Goal: Communication & Community: Answer question/provide support

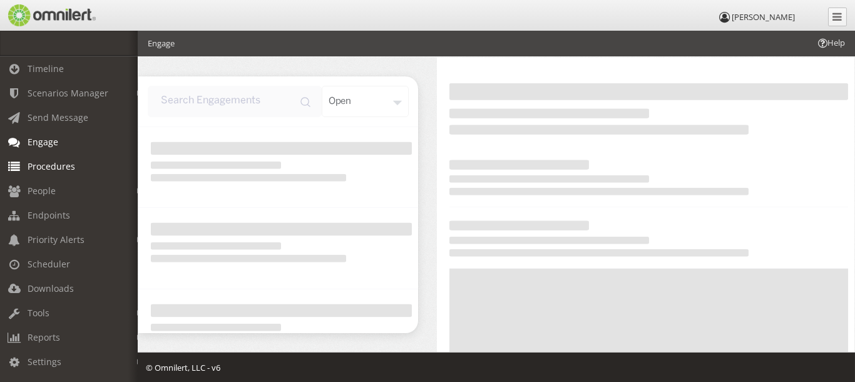
click at [73, 170] on span "Procedures" at bounding box center [52, 166] width 48 height 12
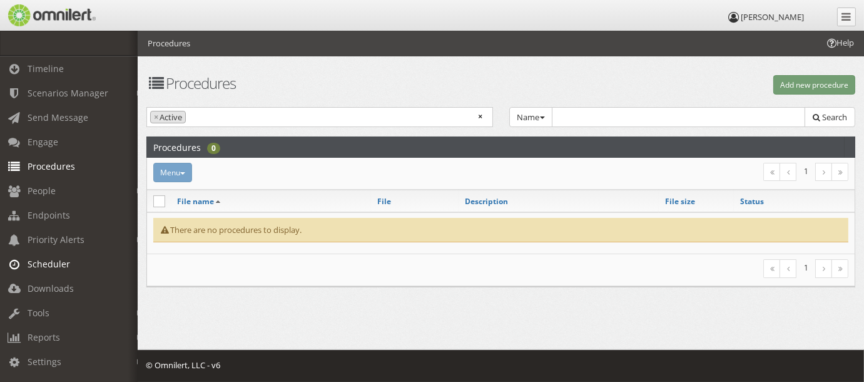
click at [71, 264] on link "Scheduler" at bounding box center [74, 264] width 149 height 24
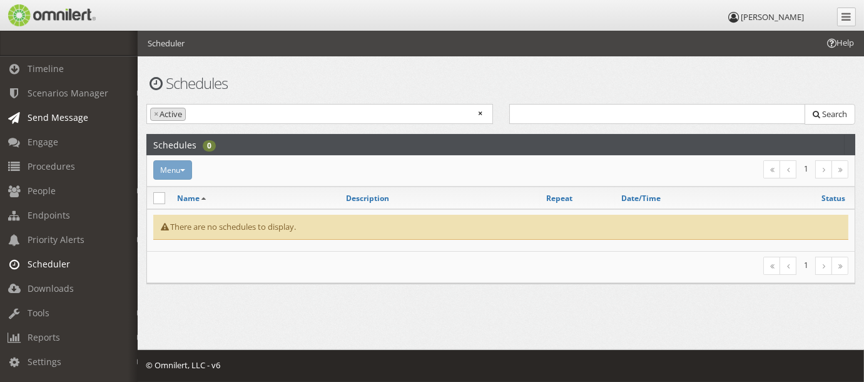
click at [84, 115] on span "Send Message" at bounding box center [58, 117] width 61 height 12
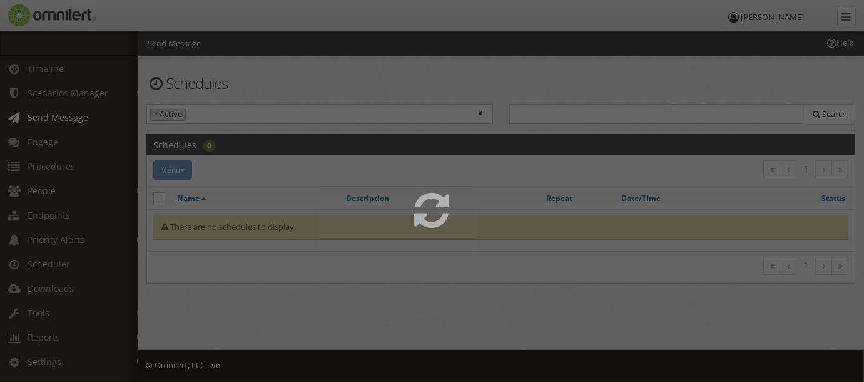
select select
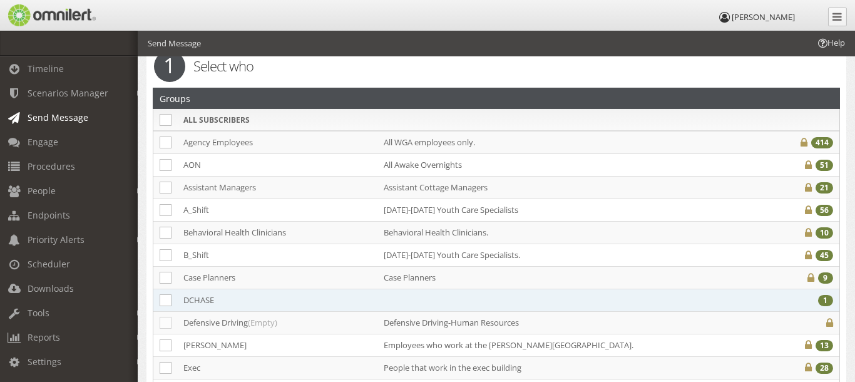
scroll to position [125, 0]
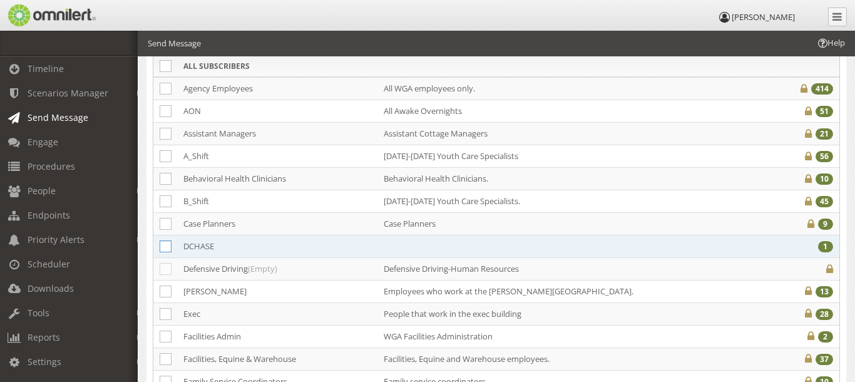
click at [170, 247] on icon at bounding box center [166, 246] width 12 height 12
checkbox input "true"
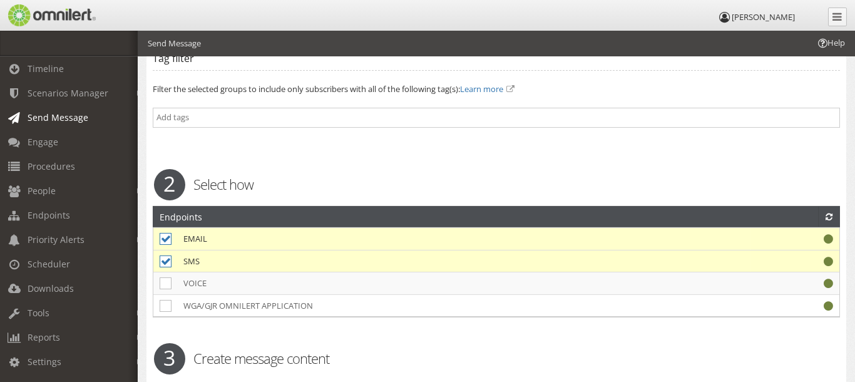
scroll to position [1001, 0]
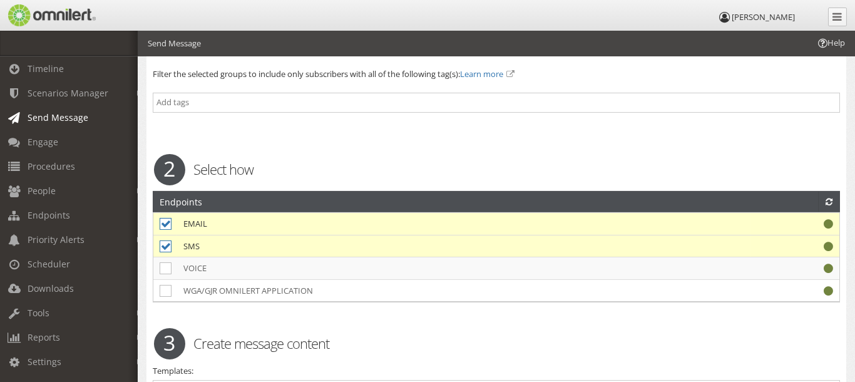
click at [164, 218] on icon at bounding box center [166, 224] width 12 height 12
checkbox input "false"
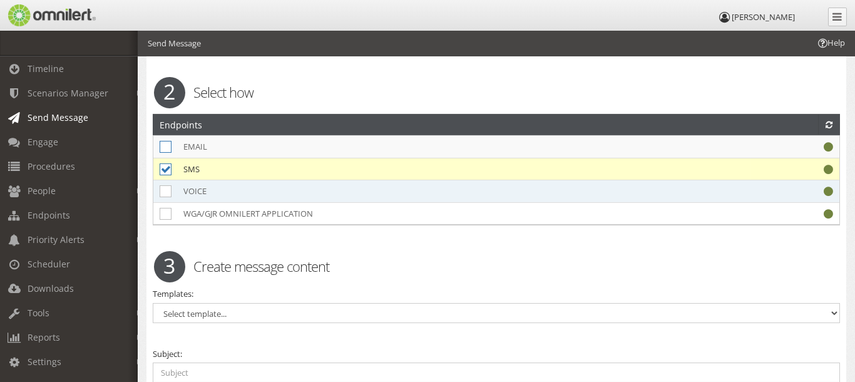
scroll to position [1126, 0]
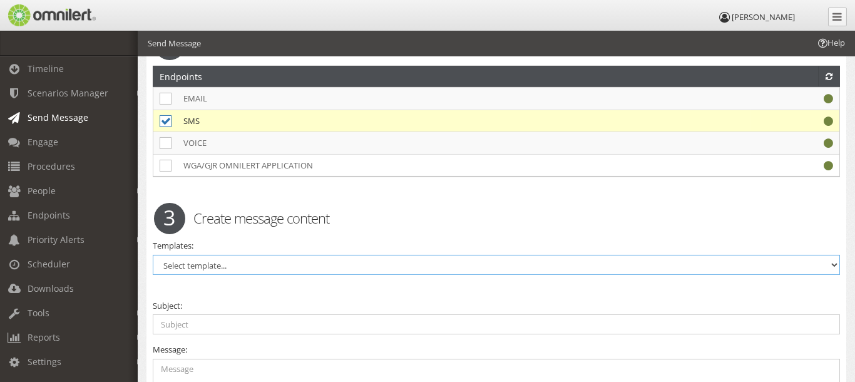
click at [204, 255] on select "Select template... A Shift Training All Clear AON Training B Shift Training Net…" at bounding box center [496, 265] width 687 height 20
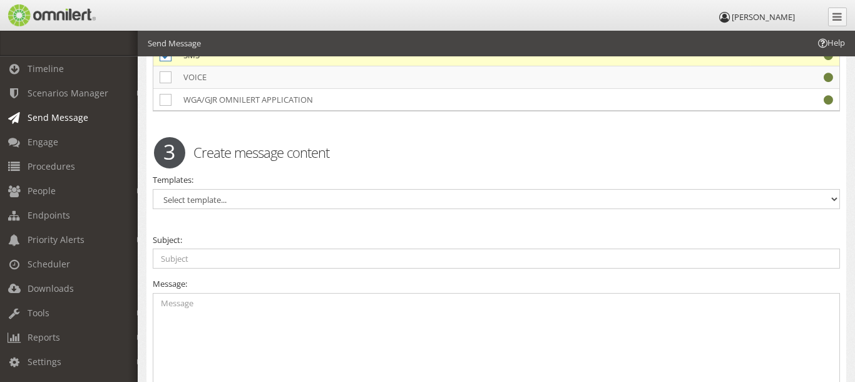
scroll to position [1252, 0]
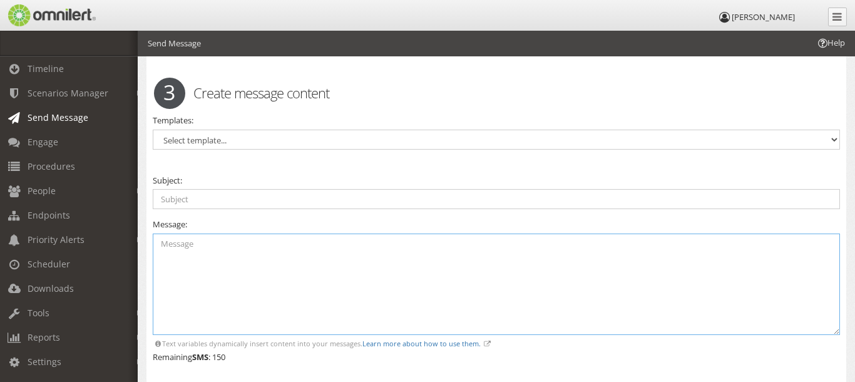
click at [228, 233] on textarea at bounding box center [496, 284] width 687 height 102
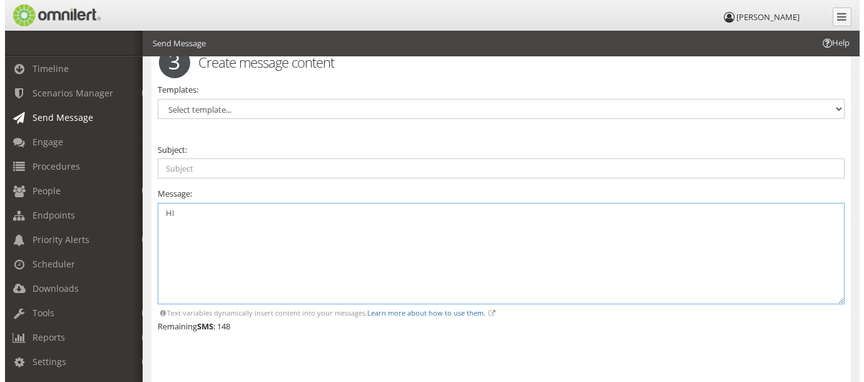
scroll to position [1360, 0]
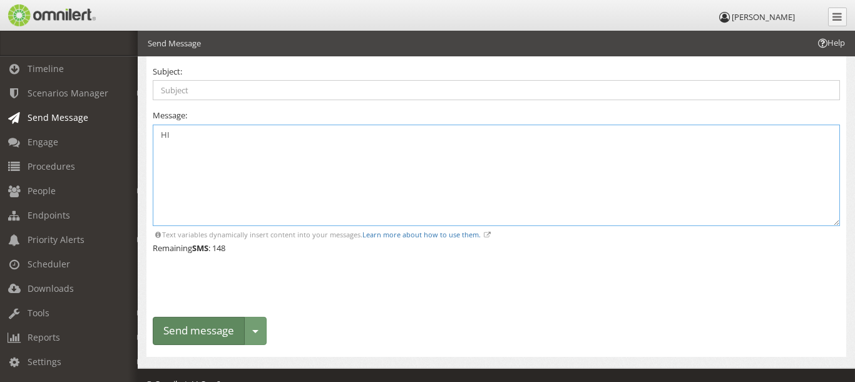
type textarea "HI"
click at [209, 317] on button "Send message" at bounding box center [199, 331] width 92 height 28
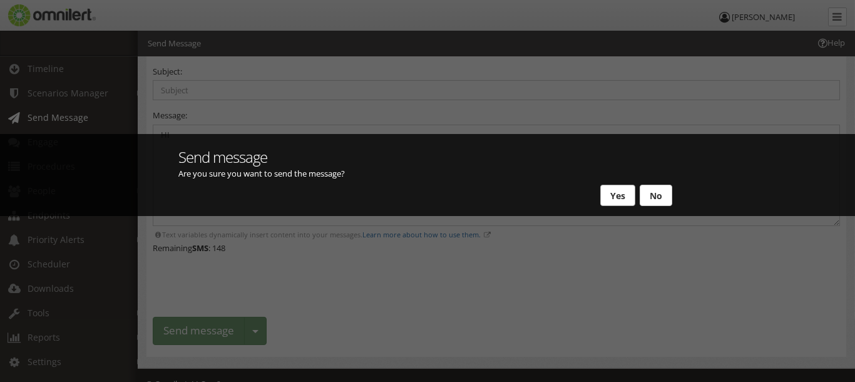
click at [620, 201] on button "Yes" at bounding box center [617, 195] width 35 height 21
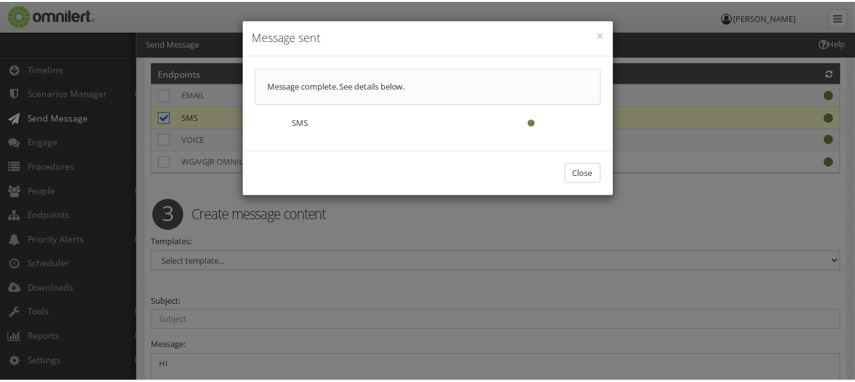
scroll to position [0, 0]
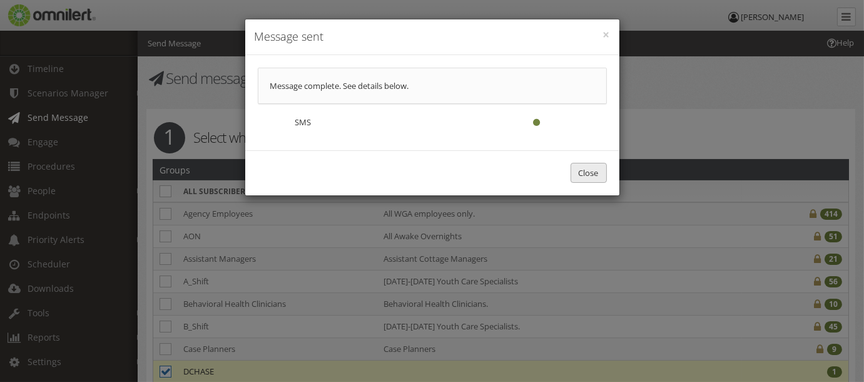
click at [587, 171] on button "Close" at bounding box center [589, 173] width 36 height 21
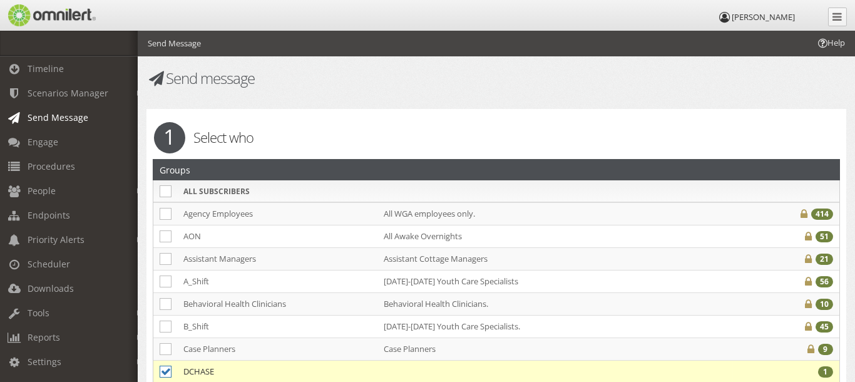
select select
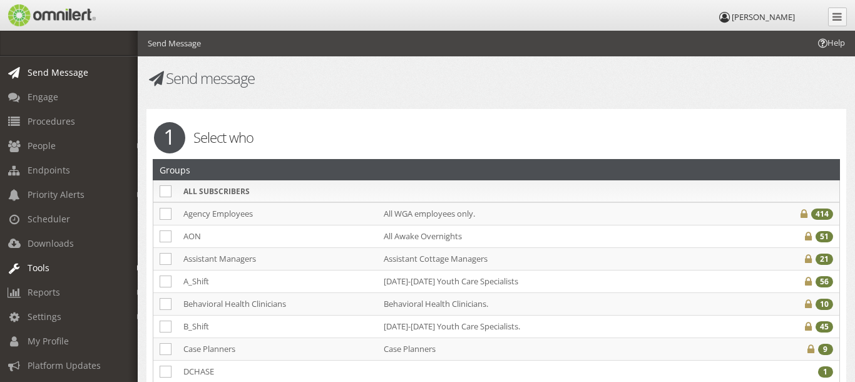
scroll to position [83, 0]
click at [73, 233] on link "Tools" at bounding box center [74, 242] width 149 height 24
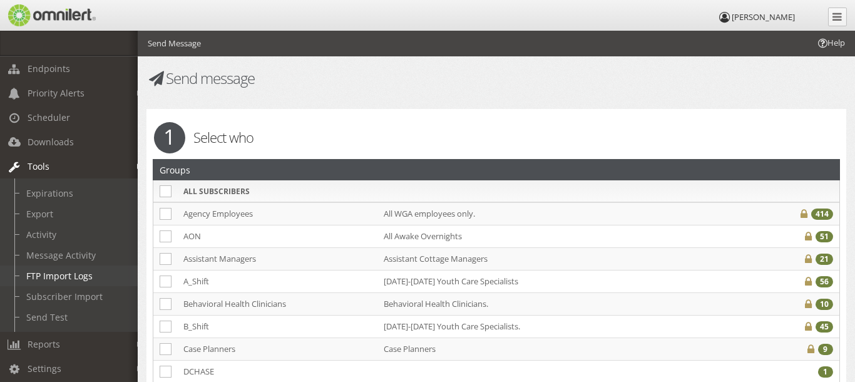
scroll to position [208, 0]
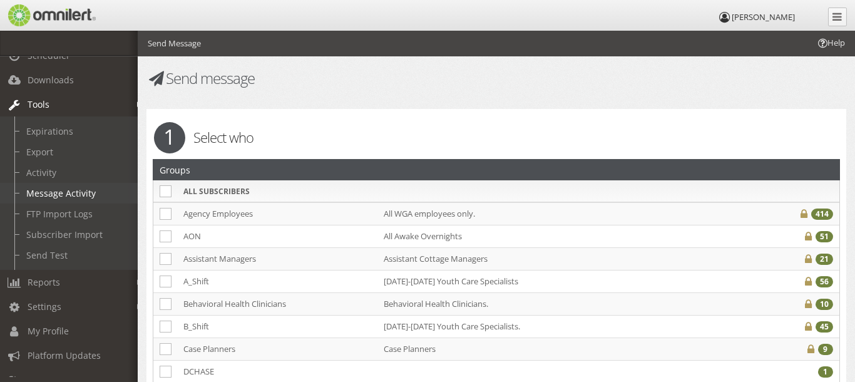
click at [78, 200] on link "Message Activity" at bounding box center [74, 193] width 149 height 21
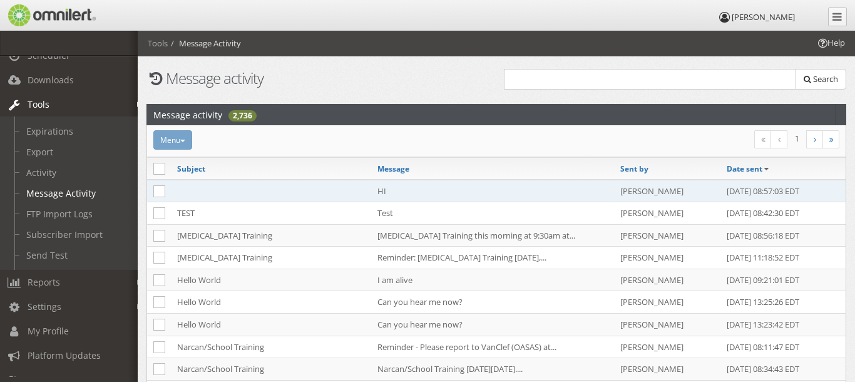
click at [247, 195] on td at bounding box center [271, 191] width 200 height 23
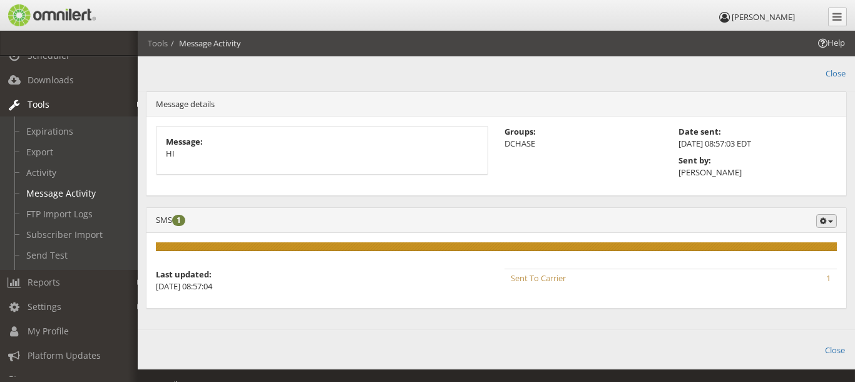
click at [829, 216] on button "button" at bounding box center [826, 221] width 21 height 14
click at [599, 210] on div "SMS 1 Search Export Details" at bounding box center [496, 220] width 700 height 25
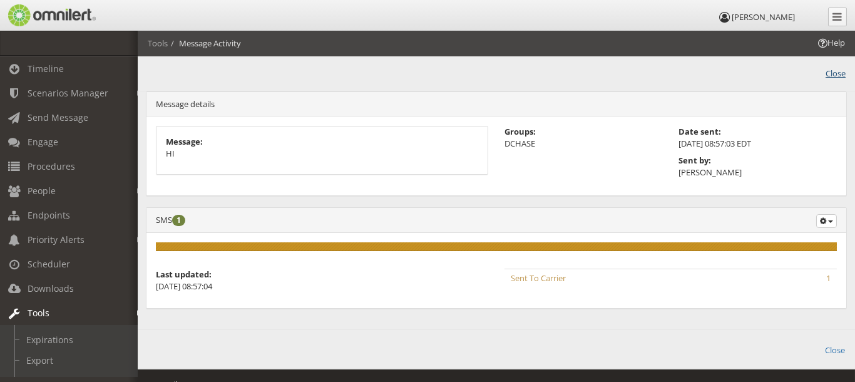
click at [839, 74] on link "Close" at bounding box center [835, 72] width 20 height 14
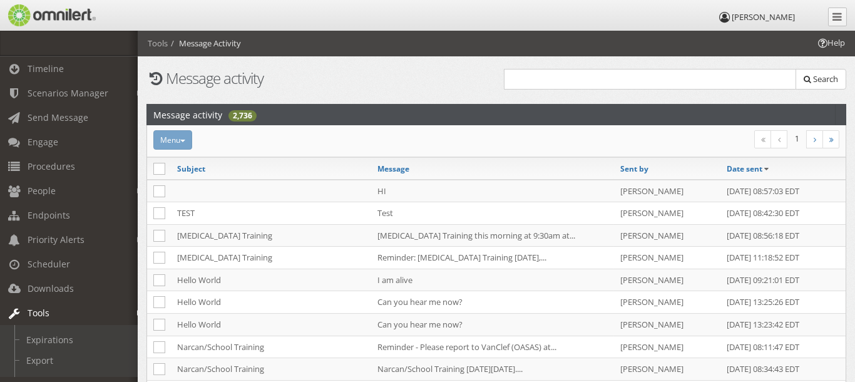
click at [840, 44] on span "Help" at bounding box center [830, 43] width 29 height 12
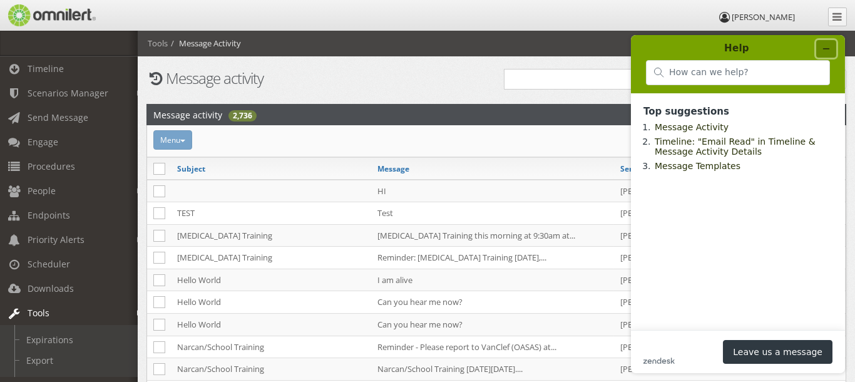
click at [834, 41] on button "Minimize widget" at bounding box center [825, 49] width 20 height 18
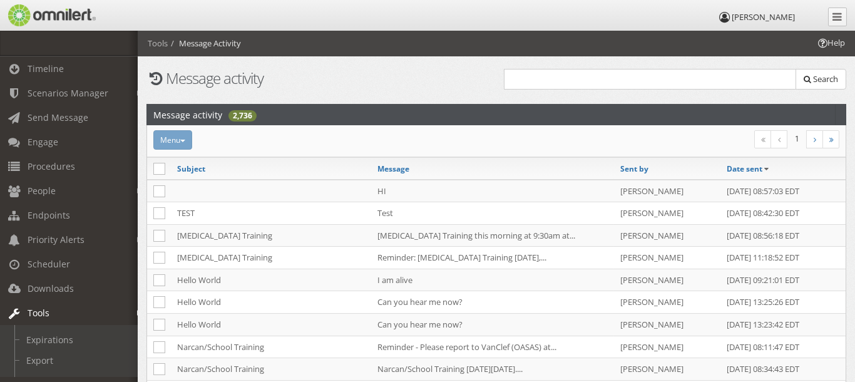
click at [834, 41] on span "Help" at bounding box center [830, 43] width 29 height 12
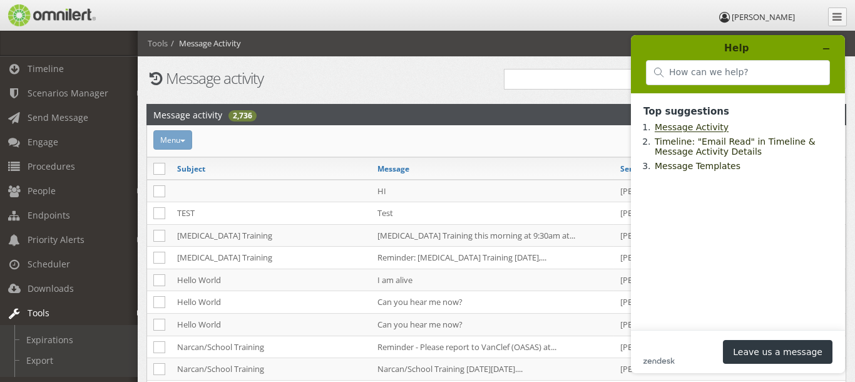
click at [696, 127] on link "Message Activity" at bounding box center [691, 127] width 74 height 10
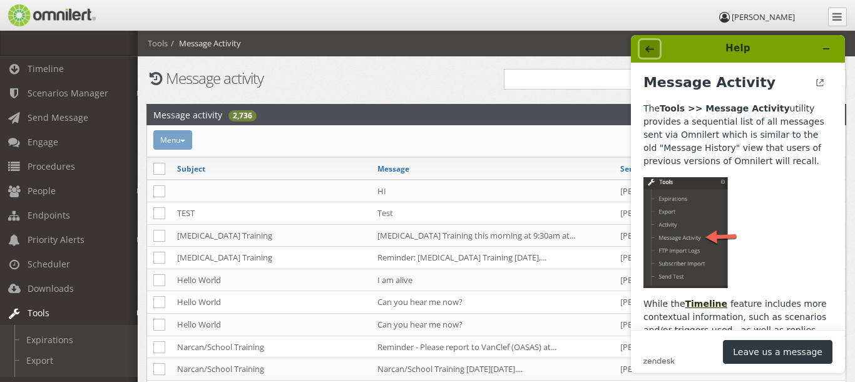
click at [655, 46] on button "Back" at bounding box center [649, 49] width 20 height 18
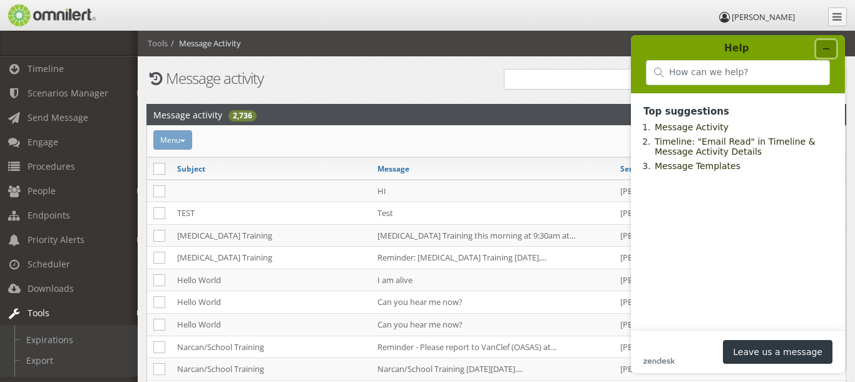
click at [827, 48] on icon "Minimize widget" at bounding box center [825, 48] width 9 height 9
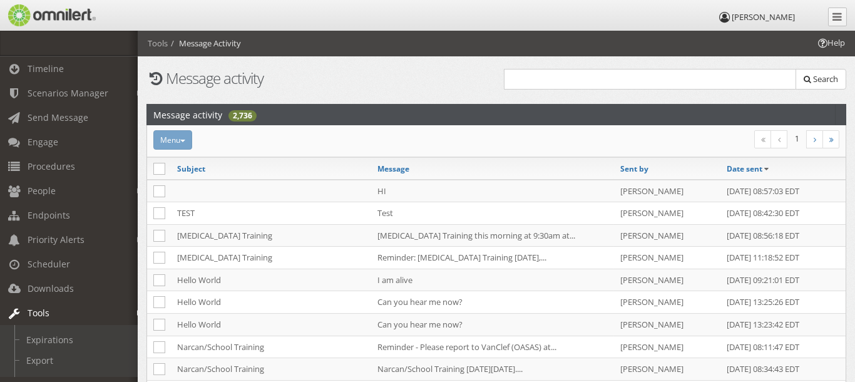
click at [847, 24] on header "[PERSON_NAME]" at bounding box center [427, 15] width 855 height 31
click at [842, 14] on link at bounding box center [837, 17] width 19 height 19
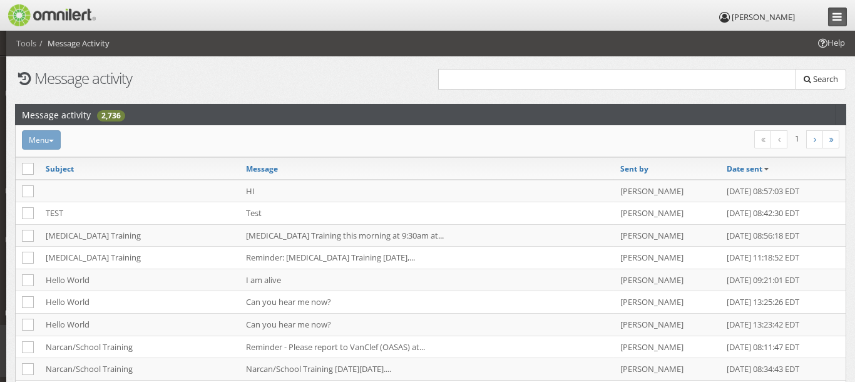
click at [842, 14] on link at bounding box center [837, 17] width 19 height 19
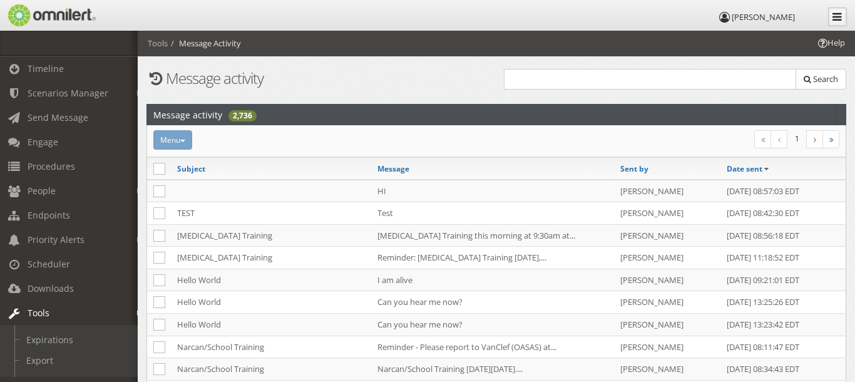
click at [842, 16] on icon at bounding box center [837, 16] width 9 height 11
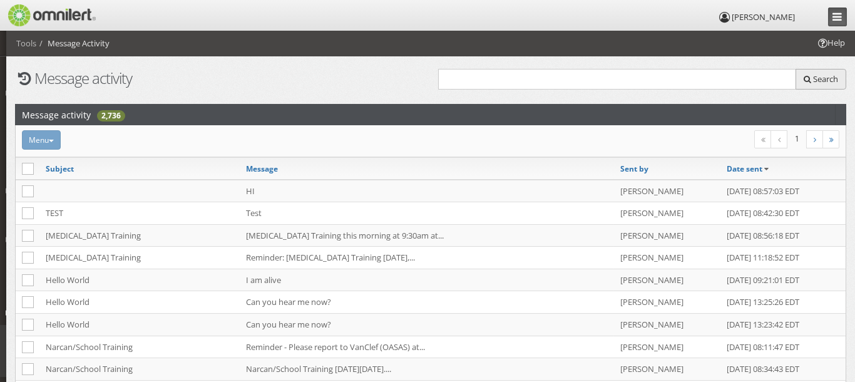
click at [829, 73] on span "Search" at bounding box center [825, 78] width 25 height 11
click at [765, 19] on span "[PERSON_NAME]" at bounding box center [763, 16] width 63 height 11
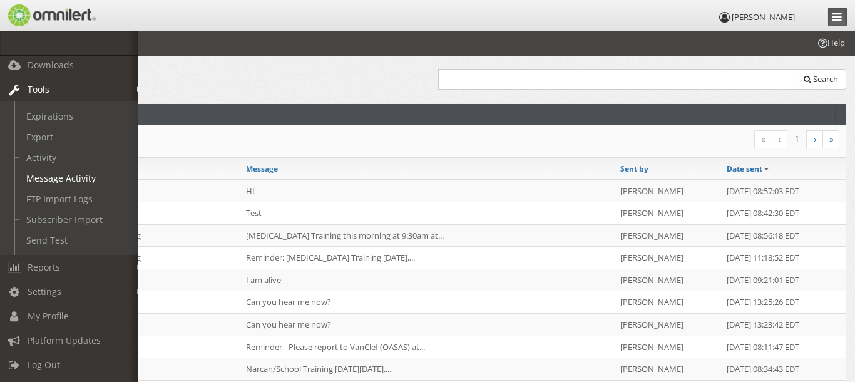
scroll to position [238, 0]
click at [36, 279] on link "Settings" at bounding box center [74, 291] width 149 height 24
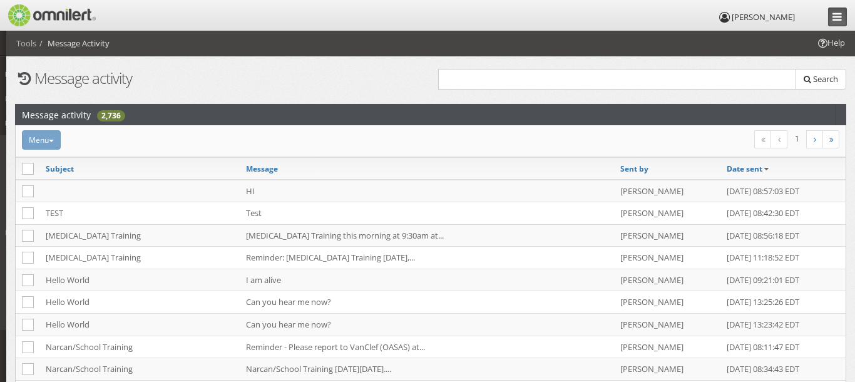
click at [353, 84] on h1 "Message activity" at bounding box center [218, 78] width 407 height 16
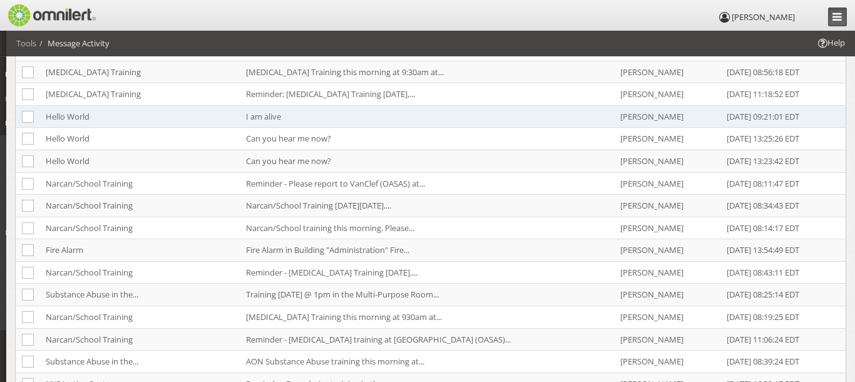
scroll to position [0, 0]
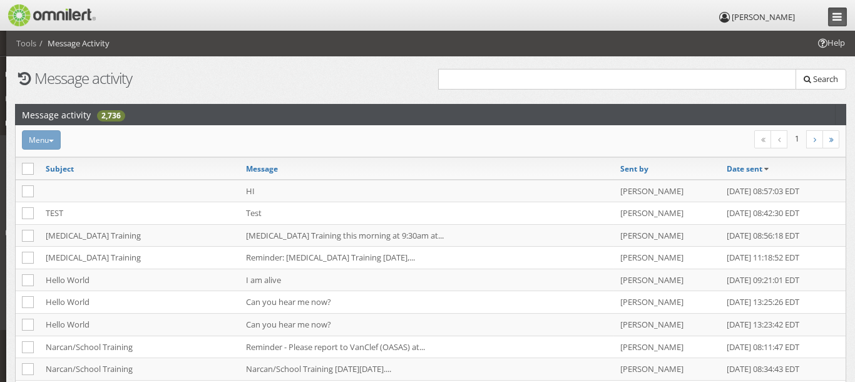
click at [827, 44] on span "Help" at bounding box center [830, 43] width 29 height 12
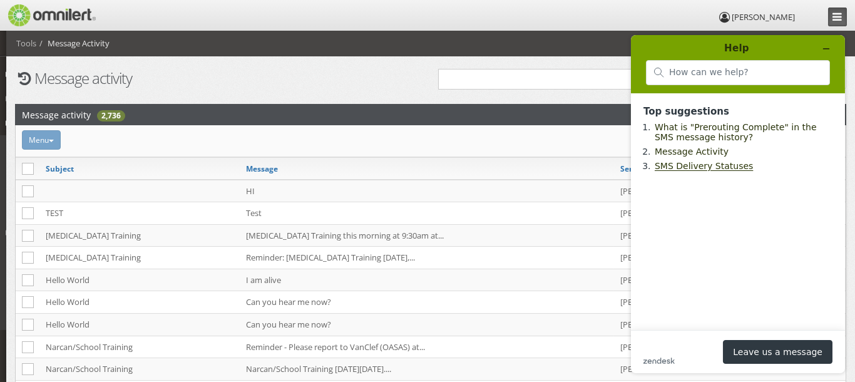
click at [697, 171] on link "SMS Delivery Statuses" at bounding box center [703, 166] width 98 height 10
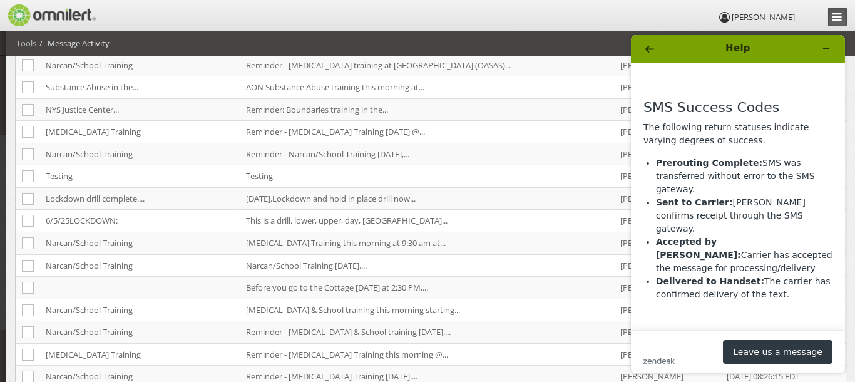
scroll to position [563, 0]
click at [648, 51] on icon "Back" at bounding box center [649, 49] width 9 height 7
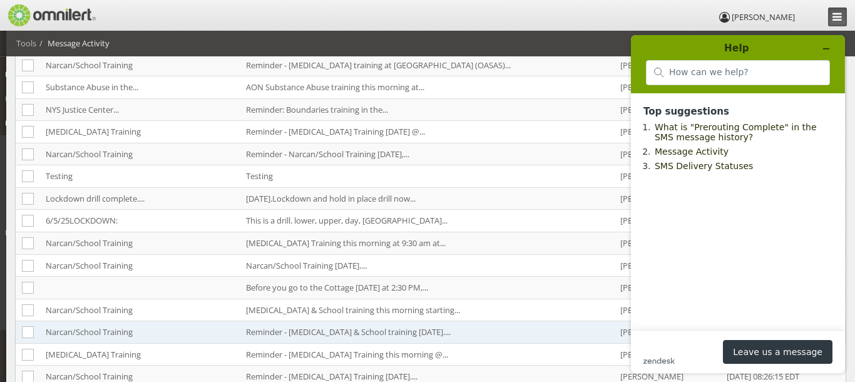
click at [489, 329] on td "Reminder - [MEDICAL_DATA] & School training [DATE]...." at bounding box center [427, 332] width 374 height 23
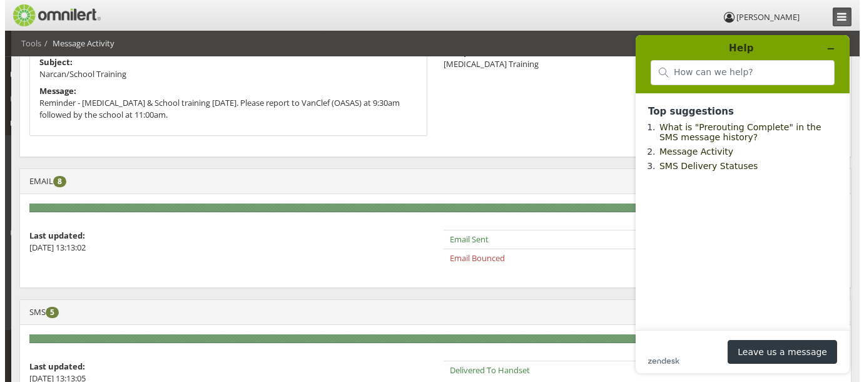
scroll to position [0, 0]
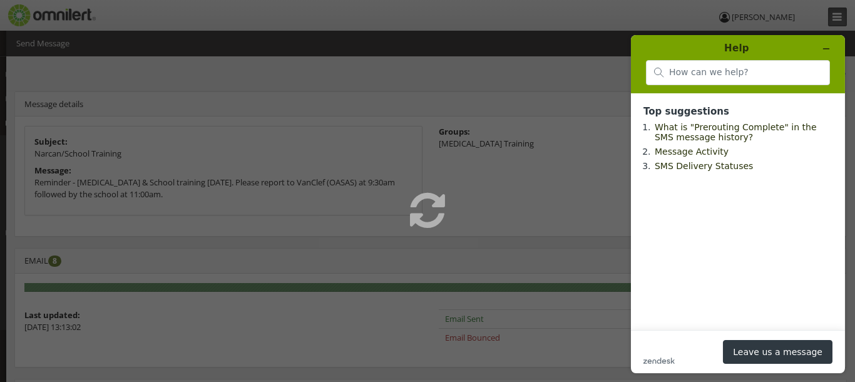
select select
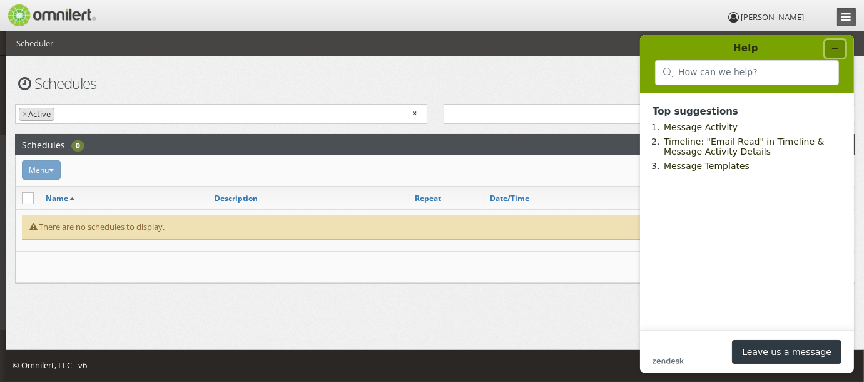
click at [839, 44] on button "Minimize widget" at bounding box center [835, 49] width 20 height 18
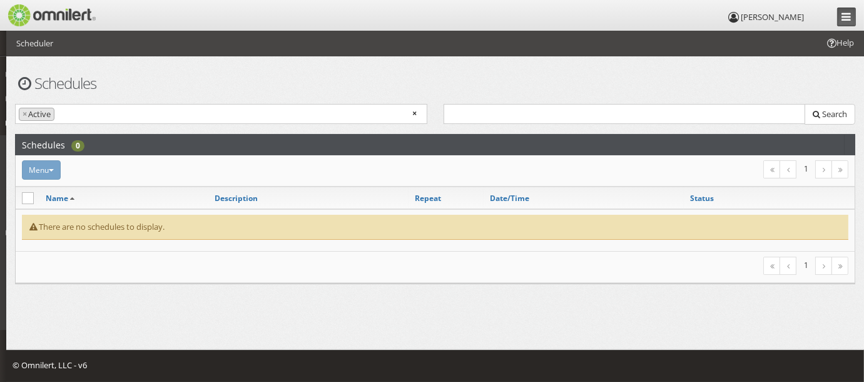
click at [854, 16] on header "[PERSON_NAME]" at bounding box center [432, 15] width 864 height 31
click at [853, 18] on link at bounding box center [846, 17] width 19 height 19
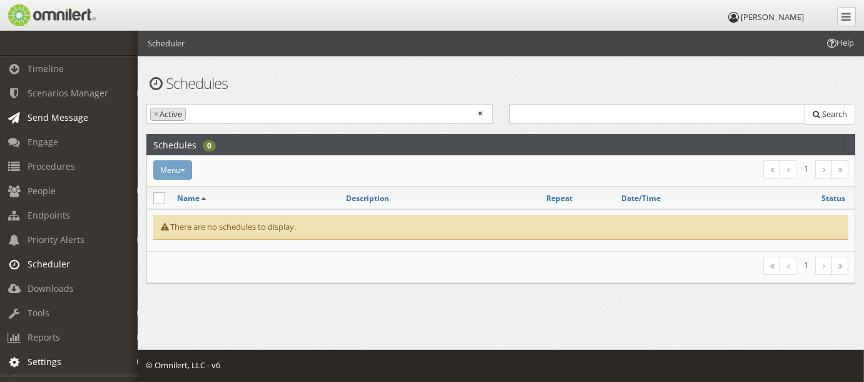
click at [92, 126] on link "Send Message" at bounding box center [74, 117] width 149 height 24
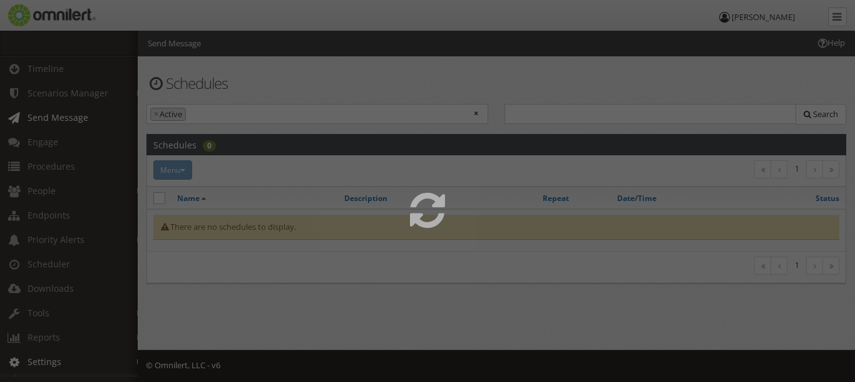
select select
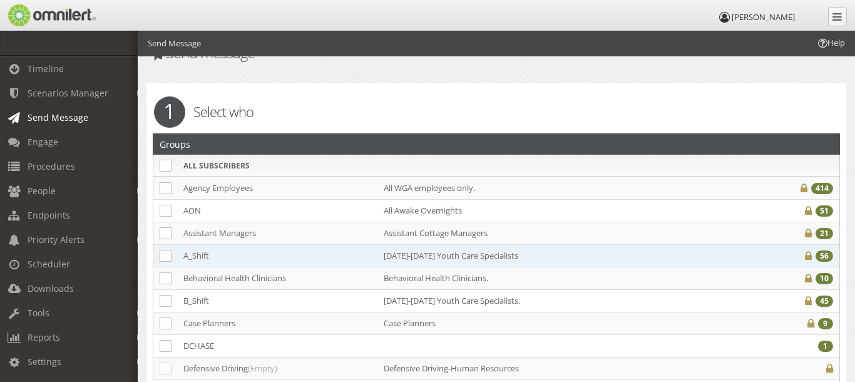
scroll to position [125, 0]
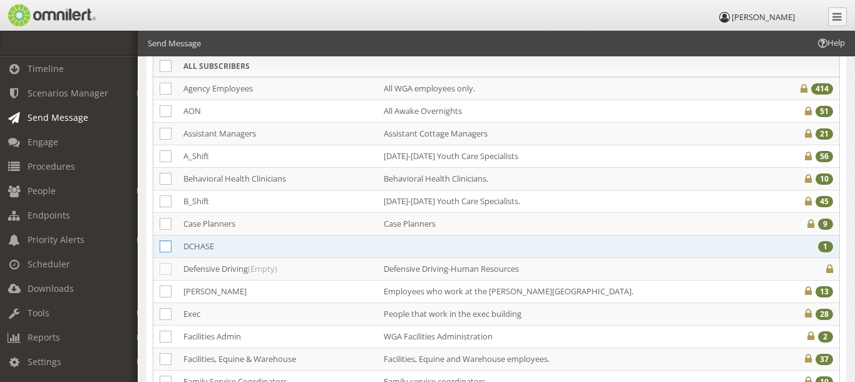
click at [161, 247] on icon at bounding box center [166, 246] width 12 height 12
checkbox input "true"
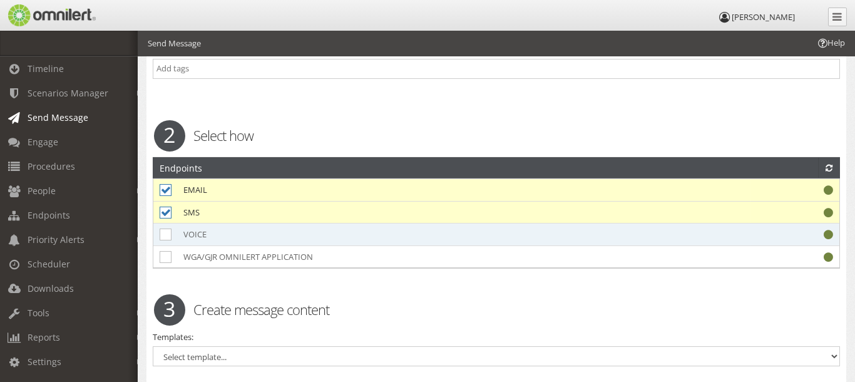
scroll to position [1063, 0]
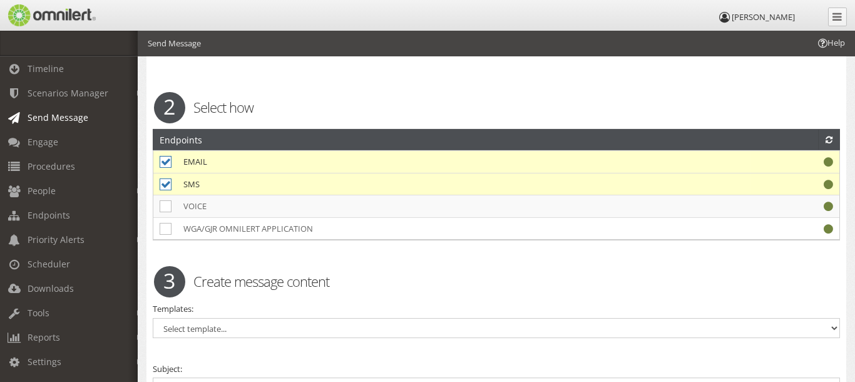
click at [166, 156] on icon at bounding box center [166, 162] width 12 height 12
checkbox input "false"
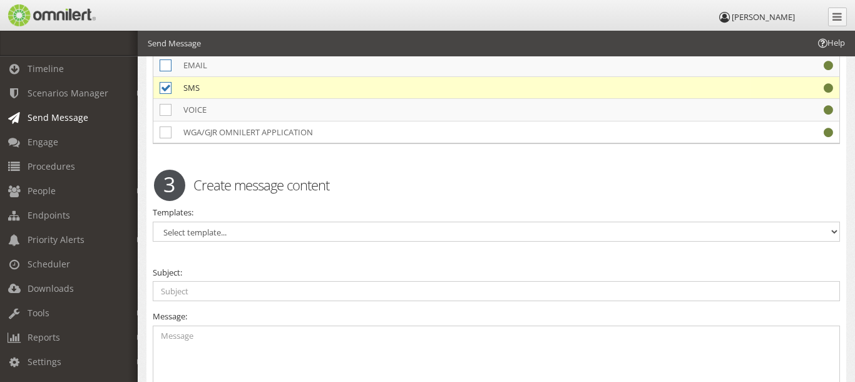
scroll to position [1188, 0]
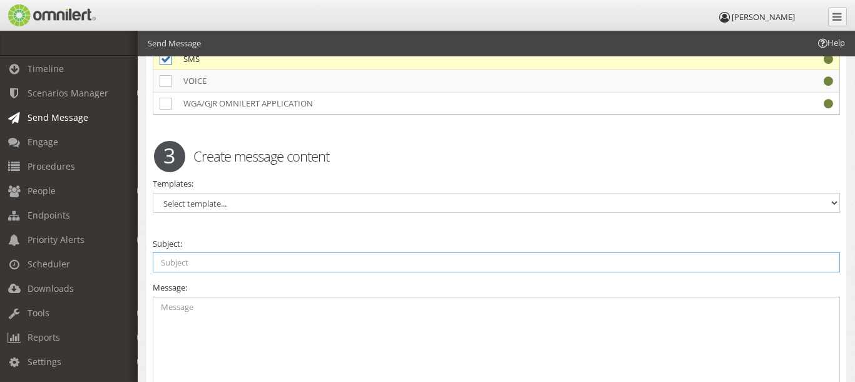
drag, startPoint x: 196, startPoint y: 249, endPoint x: 195, endPoint y: 243, distance: 6.4
click at [196, 252] on input "text" at bounding box center [496, 262] width 687 height 20
type input "help"
click at [178, 310] on textarea at bounding box center [496, 348] width 687 height 102
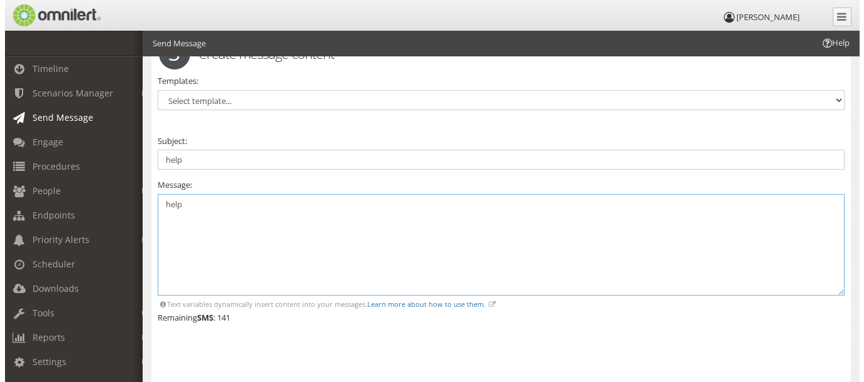
scroll to position [1360, 0]
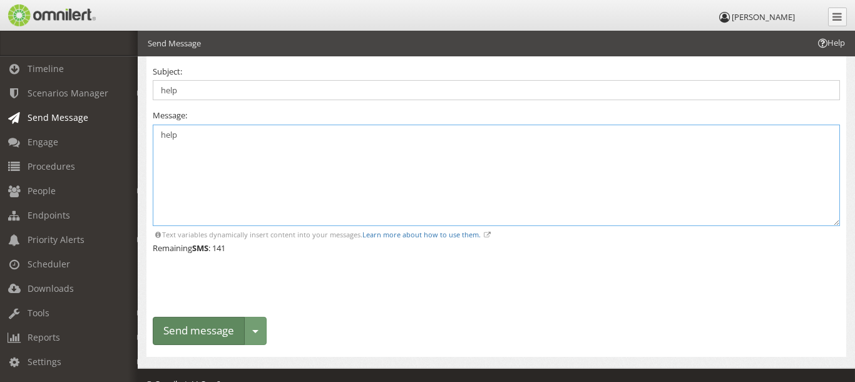
type textarea "help"
click at [193, 320] on button "Send message" at bounding box center [199, 331] width 92 height 28
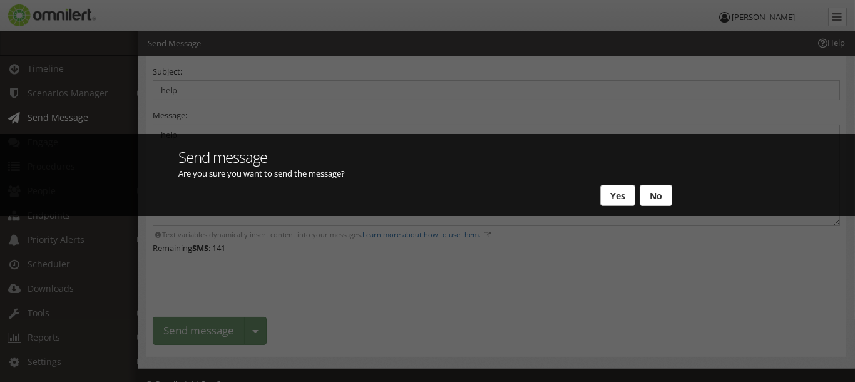
click at [623, 197] on button "Yes" at bounding box center [617, 195] width 35 height 21
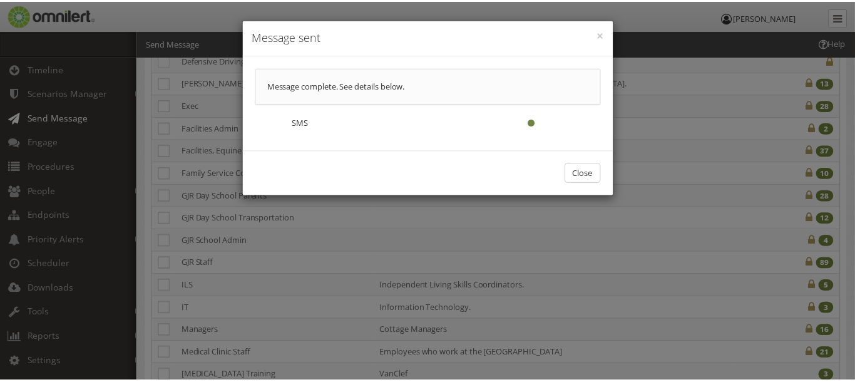
scroll to position [0, 0]
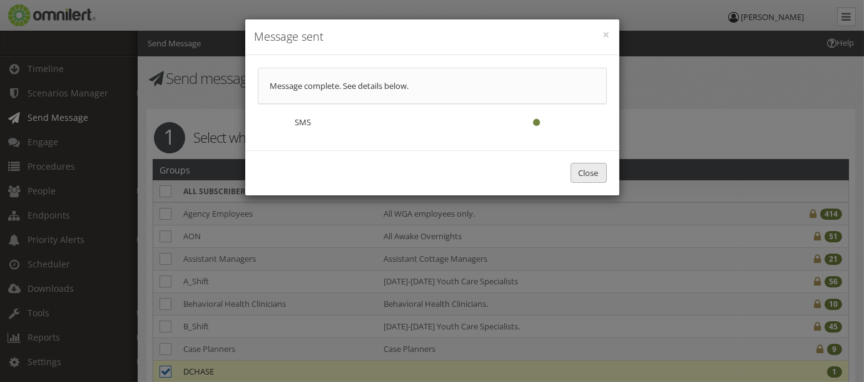
click at [591, 175] on button "Close" at bounding box center [589, 173] width 36 height 21
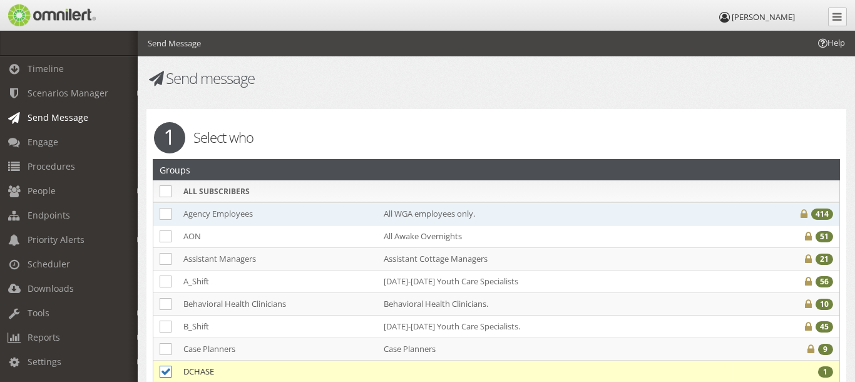
select select
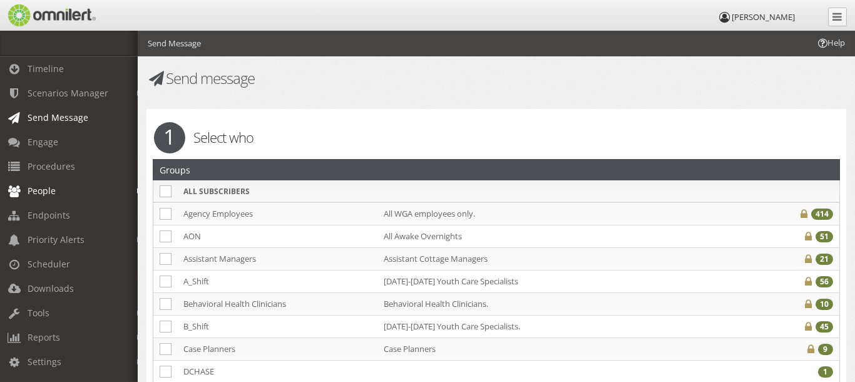
click at [63, 193] on link "People" at bounding box center [74, 190] width 149 height 24
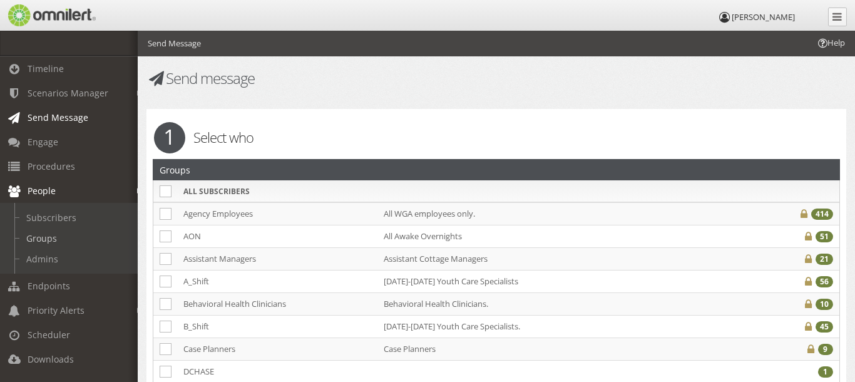
drag, startPoint x: 61, startPoint y: 237, endPoint x: 228, endPoint y: 212, distance: 168.2
click at [61, 236] on link "Groups" at bounding box center [74, 238] width 149 height 21
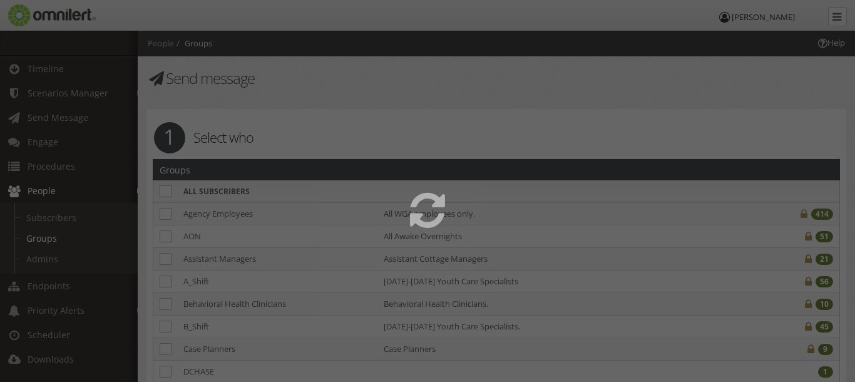
select select
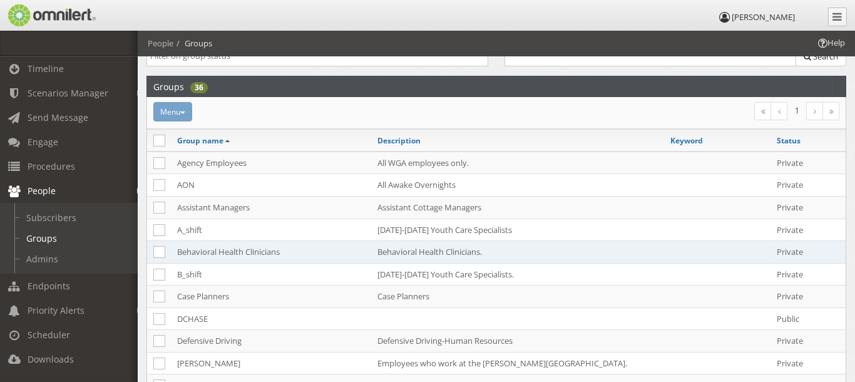
scroll to position [125, 0]
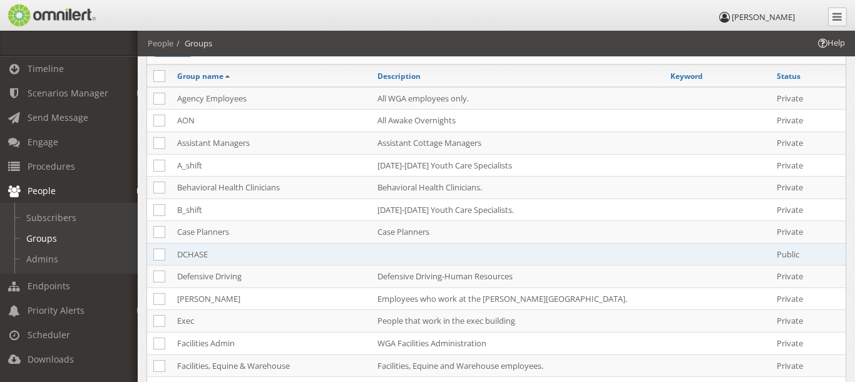
drag, startPoint x: 157, startPoint y: 250, endPoint x: 165, endPoint y: 249, distance: 7.5
click at [157, 250] on icon at bounding box center [159, 254] width 12 height 12
checkbox input "true"
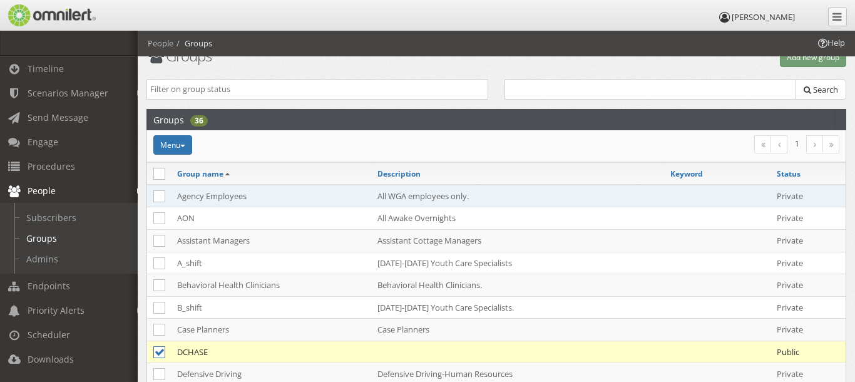
scroll to position [0, 0]
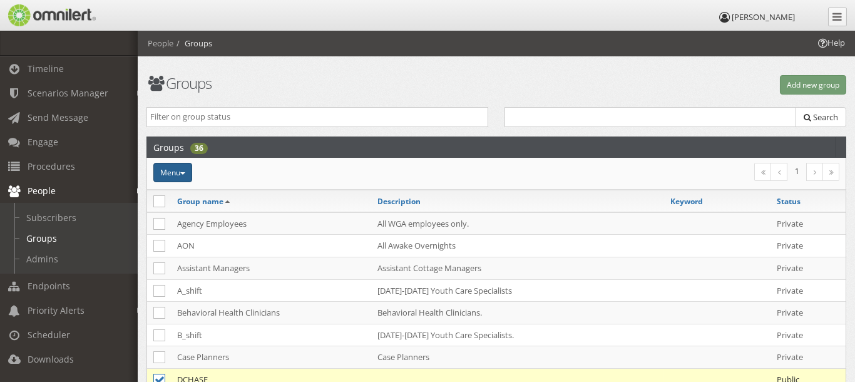
click at [180, 171] on button "Menu" at bounding box center [172, 172] width 39 height 19
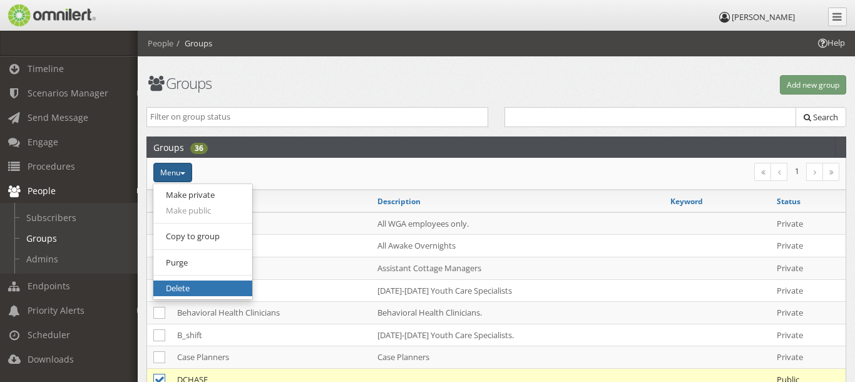
click at [187, 285] on link "Delete" at bounding box center [202, 288] width 99 height 16
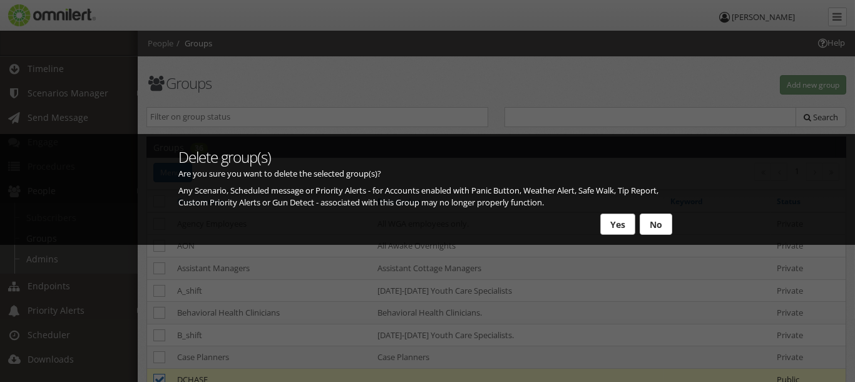
click at [611, 223] on button "Yes" at bounding box center [617, 223] width 35 height 21
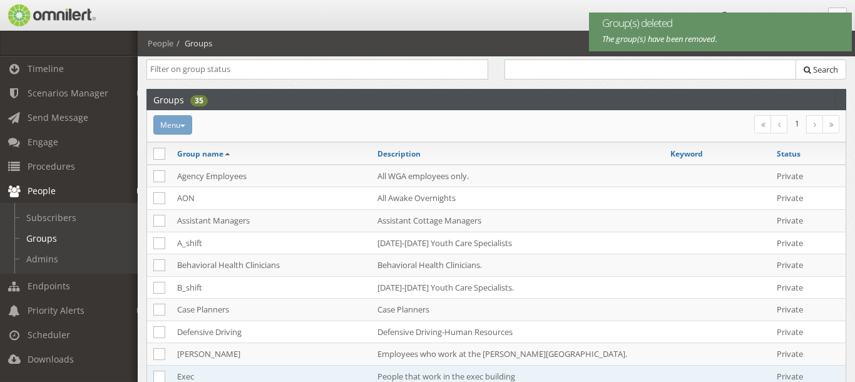
scroll to position [187, 0]
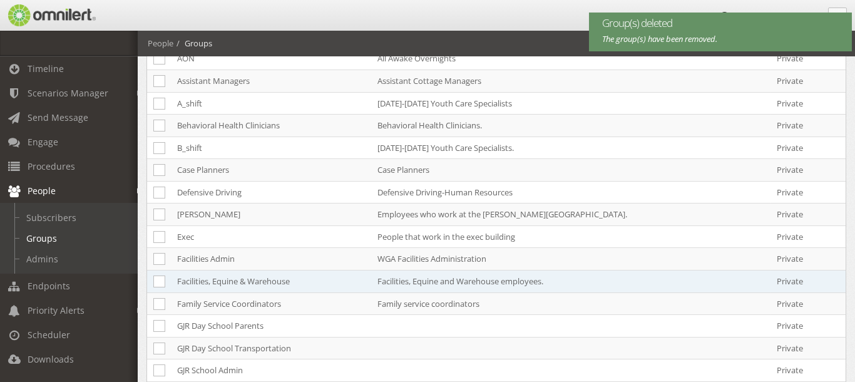
click at [427, 272] on td "Facilities, Equine and Warehouse employees." at bounding box center [517, 281] width 293 height 23
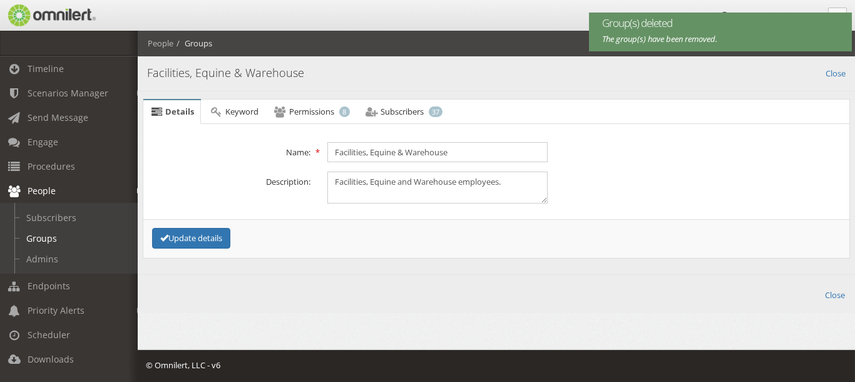
scroll to position [0, 0]
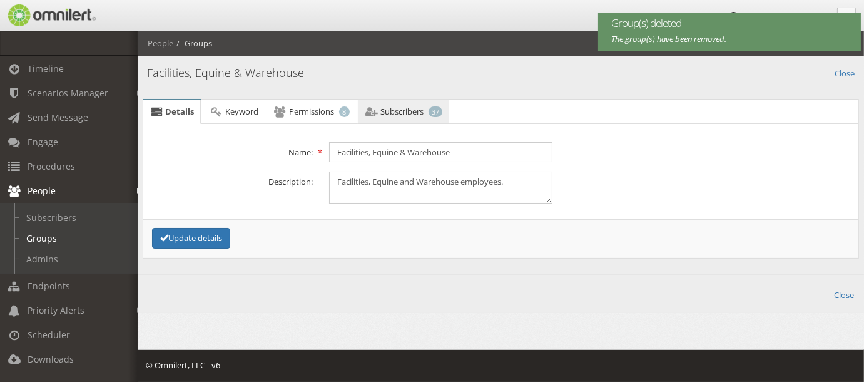
click at [406, 104] on link "Subscribers 37" at bounding box center [403, 111] width 91 height 25
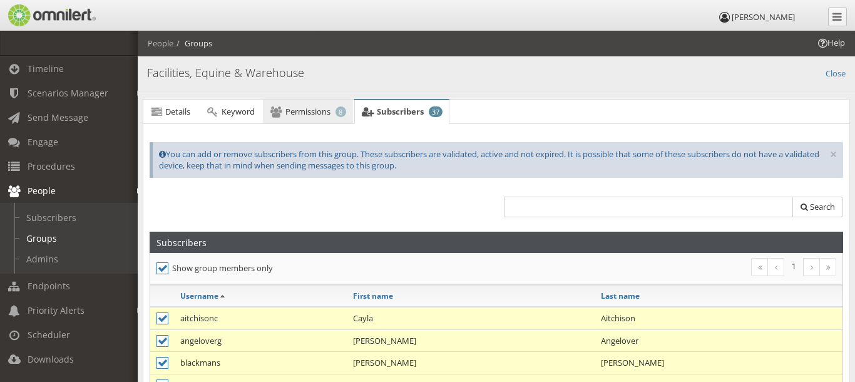
click at [295, 106] on span "Permissions" at bounding box center [307, 111] width 45 height 11
